Goal: Download file/media

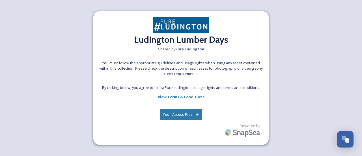
click at [183, 113] on button "Yes - Access Files" at bounding box center [181, 115] width 42 height 12
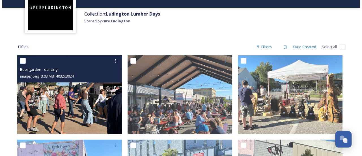
scroll to position [44, 0]
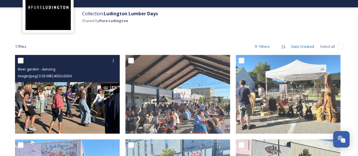
click at [38, 91] on img at bounding box center [67, 94] width 105 height 79
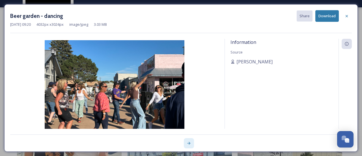
click at [188, 144] on icon at bounding box center [189, 143] width 5 height 5
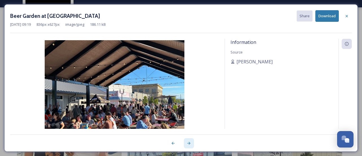
click at [188, 144] on icon at bounding box center [189, 143] width 5 height 5
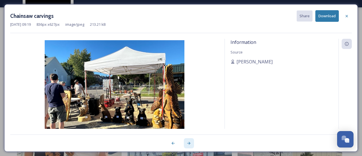
click at [188, 144] on icon at bounding box center [189, 143] width 5 height 5
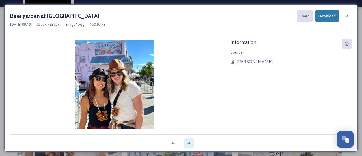
click at [188, 144] on icon at bounding box center [189, 143] width 5 height 5
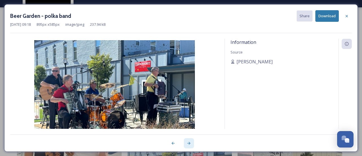
click at [188, 144] on icon at bounding box center [189, 143] width 5 height 5
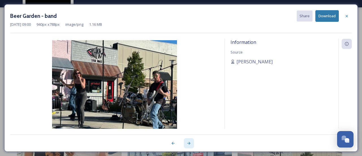
click at [188, 144] on icon at bounding box center [189, 143] width 5 height 5
